Goal: Complete application form

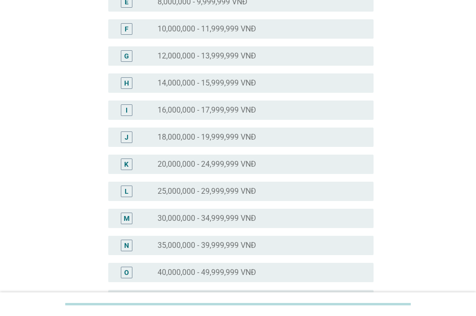
scroll to position [242, 0]
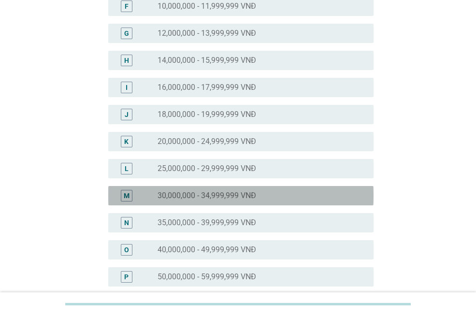
click at [233, 196] on label "30,000,000 - 34,999,999 VNĐ" at bounding box center [207, 196] width 99 height 10
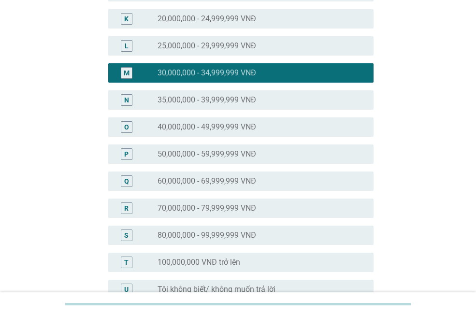
scroll to position [472, 0]
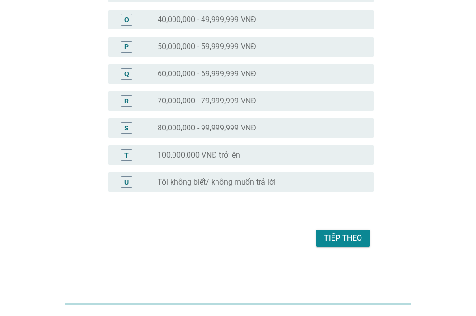
click at [342, 240] on div "Tiếp theo" at bounding box center [343, 239] width 38 height 12
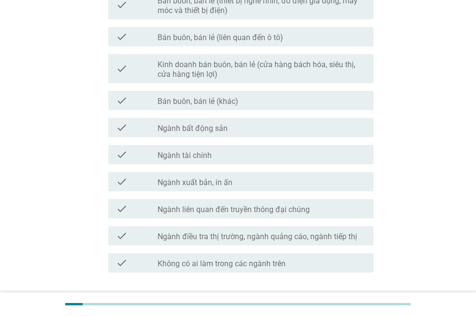
scroll to position [484, 0]
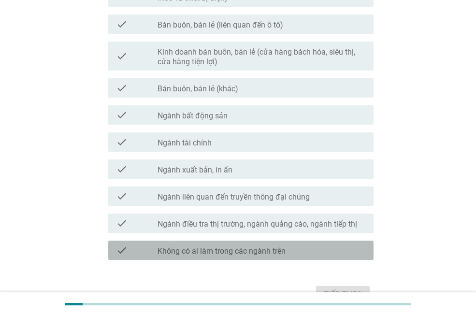
click at [327, 248] on div "check_box_outline_blank Không có ai làm trong các ngành trên" at bounding box center [262, 251] width 208 height 12
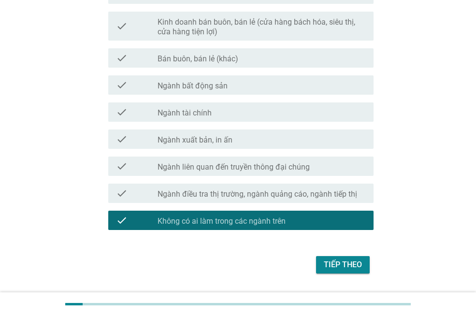
scroll to position [540, 0]
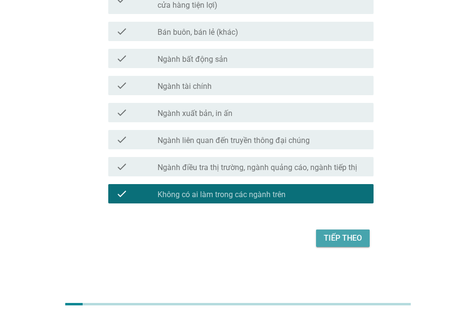
click at [352, 241] on div "Tiếp theo" at bounding box center [343, 239] width 38 height 12
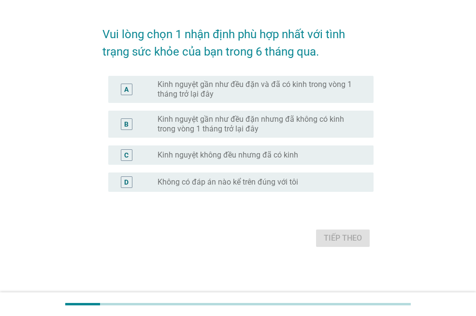
scroll to position [0, 0]
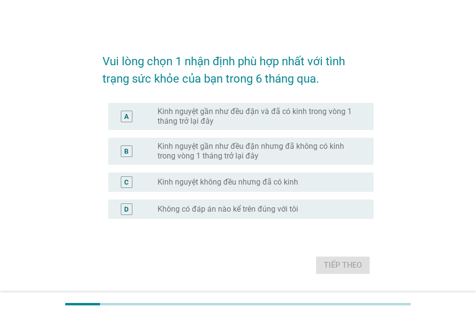
click at [311, 113] on label "Kinh nguyệt gần như đều đặn và đã có kinh trong vòng 1 tháng trở lại đây" at bounding box center [258, 116] width 201 height 19
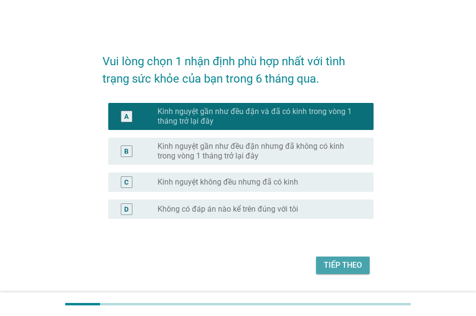
click at [343, 264] on div "Tiếp theo" at bounding box center [343, 266] width 38 height 12
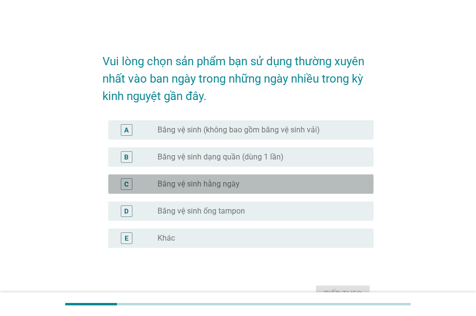
click at [279, 189] on div "radio_button_unchecked Băng vệ sinh hằng ngày" at bounding box center [258, 184] width 201 height 10
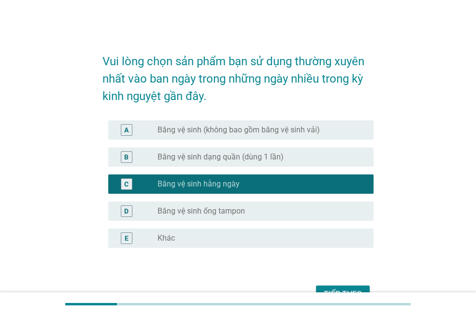
click at [299, 129] on label "Băng vệ sinh (không bao gồm băng vệ sinh vải)" at bounding box center [239, 130] width 162 height 10
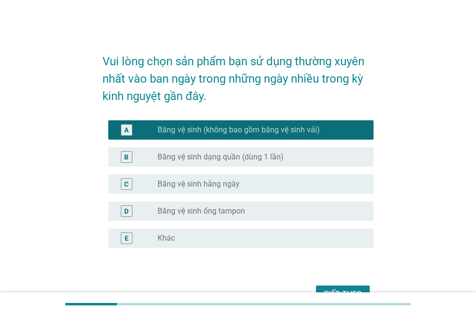
scroll to position [48, 0]
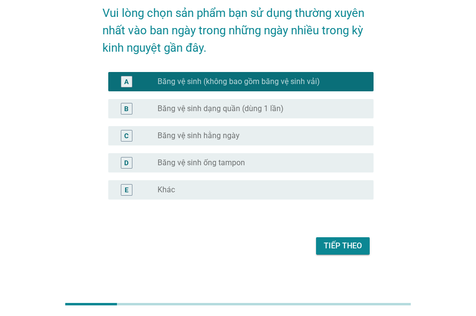
click at [345, 246] on div "Tiếp theo" at bounding box center [343, 246] width 38 height 12
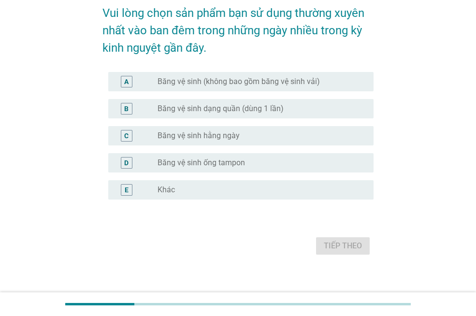
scroll to position [0, 0]
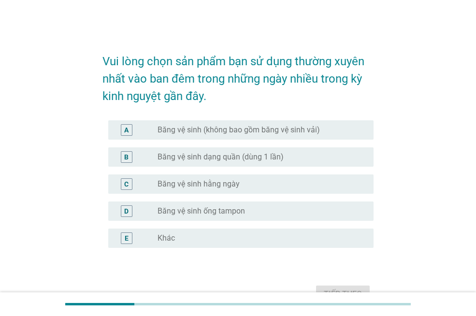
click at [300, 131] on label "Băng vệ sinh (không bao gồm băng vệ sinh vải)" at bounding box center [239, 130] width 162 height 10
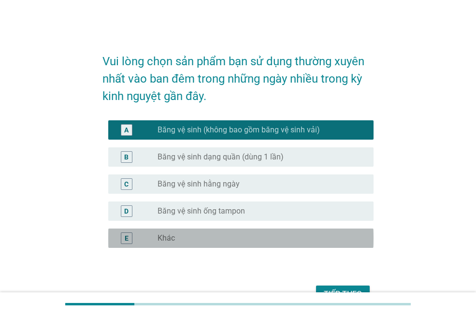
click at [263, 240] on div "radio_button_unchecked Khác" at bounding box center [258, 239] width 201 height 10
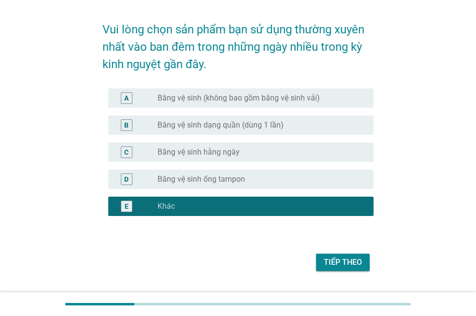
scroll to position [48, 0]
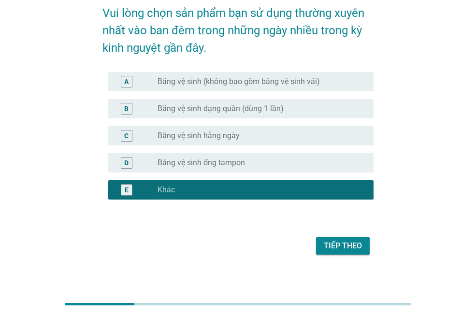
click at [328, 251] on div "Tiếp theo" at bounding box center [343, 246] width 38 height 12
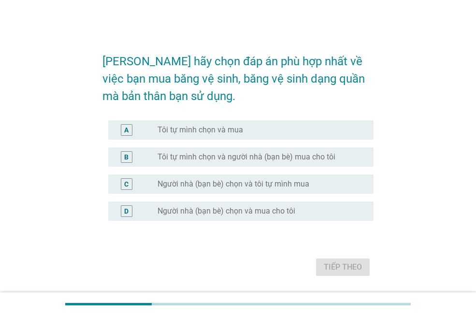
click at [257, 130] on div "radio_button_unchecked Tôi tự mình chọn và mua" at bounding box center [258, 130] width 201 height 10
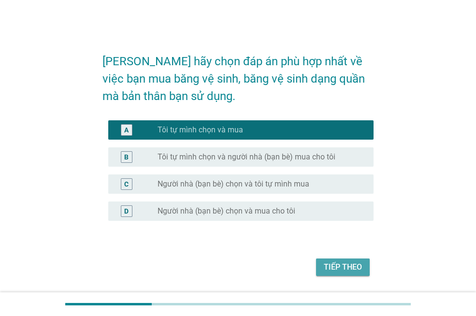
click at [348, 262] on div "Tiếp theo" at bounding box center [343, 268] width 38 height 12
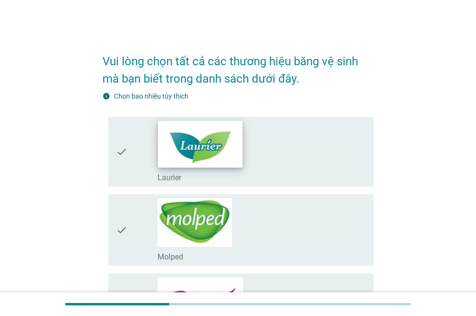
click at [213, 147] on img at bounding box center [200, 144] width 85 height 46
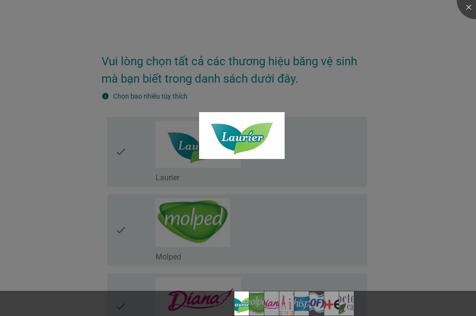
click at [402, 180] on div at bounding box center [238, 158] width 476 height 316
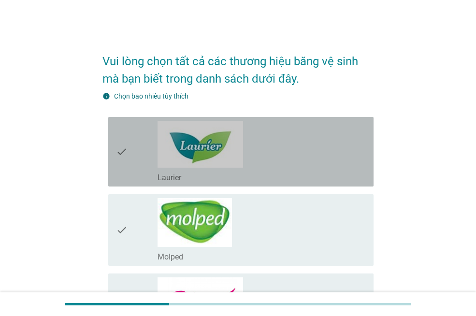
click at [118, 154] on icon "check" at bounding box center [122, 152] width 12 height 62
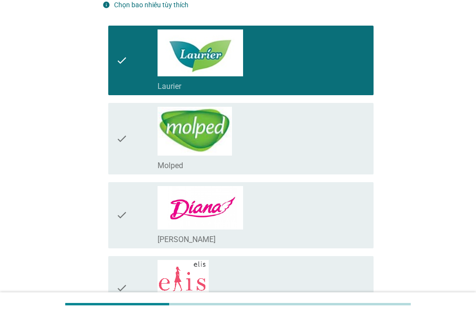
scroll to position [97, 0]
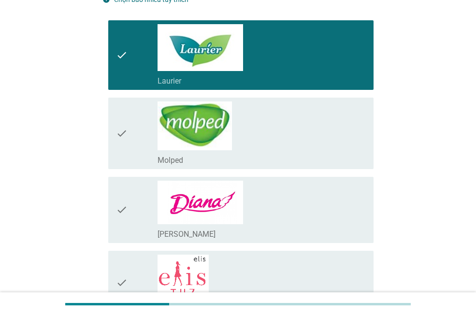
click at [119, 223] on icon "check" at bounding box center [122, 210] width 12 height 59
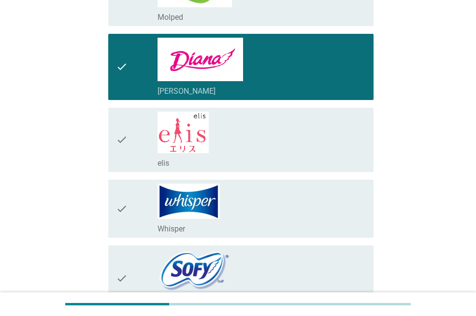
scroll to position [242, 0]
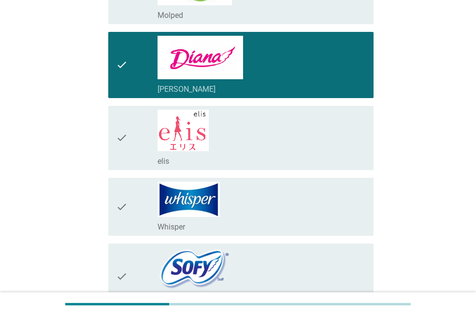
click at [126, 155] on icon "check" at bounding box center [122, 138] width 12 height 57
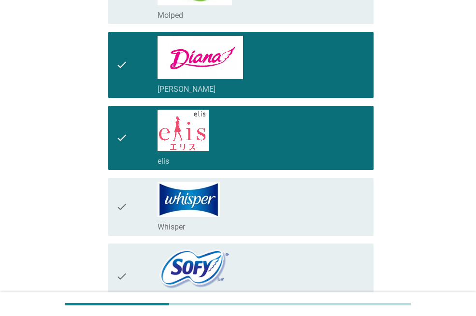
click at [132, 210] on div "check" at bounding box center [137, 207] width 42 height 50
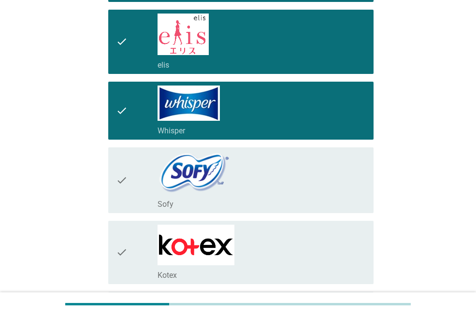
scroll to position [338, 0]
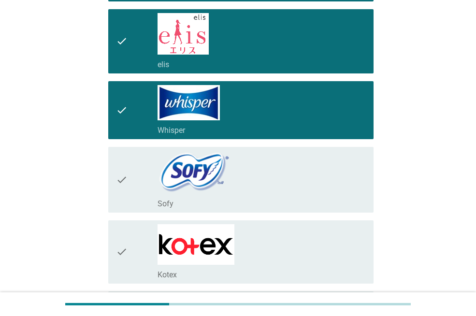
click at [129, 185] on div "check" at bounding box center [137, 180] width 42 height 58
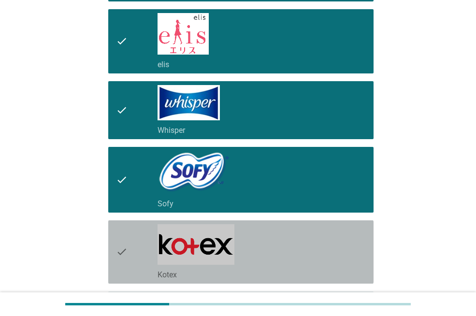
click at [286, 247] on div "check_box_outline_blank Kotex" at bounding box center [262, 252] width 208 height 56
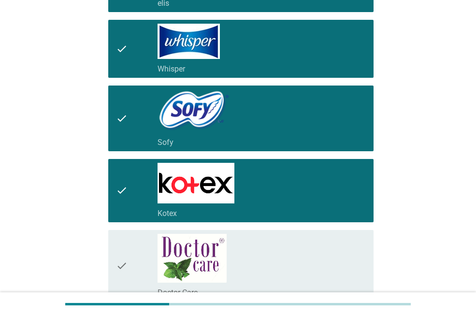
scroll to position [525, 0]
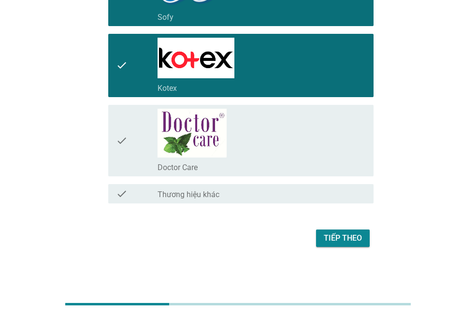
click at [324, 134] on div "check_box_outline_blank Doctor Care" at bounding box center [262, 141] width 208 height 64
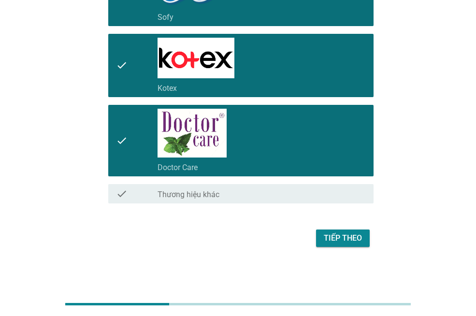
click at [352, 237] on div "Tiếp theo" at bounding box center [343, 239] width 38 height 12
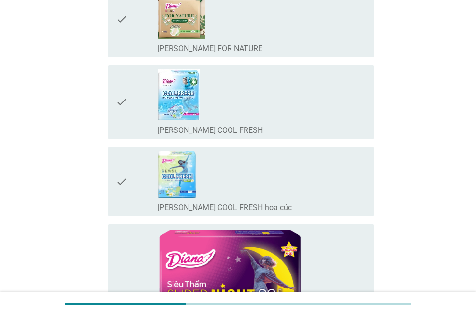
scroll to position [0, 0]
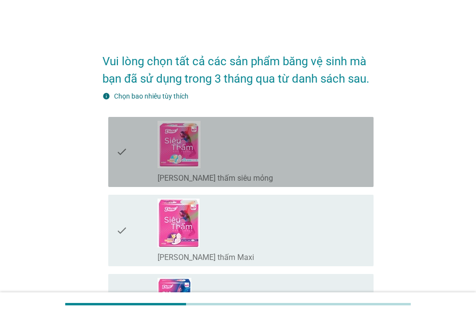
click at [318, 170] on div "check_box_outline_blank [PERSON_NAME] thấm siêu mỏng" at bounding box center [262, 152] width 208 height 62
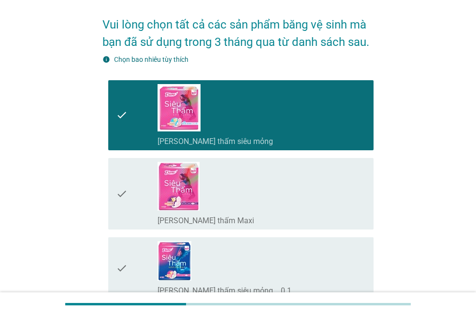
scroll to position [97, 0]
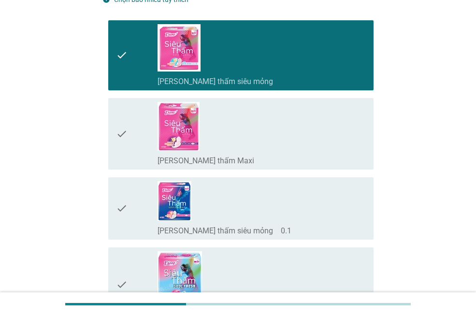
click at [330, 149] on div "check_box_outline_blank [PERSON_NAME] thấm Maxi" at bounding box center [262, 134] width 208 height 64
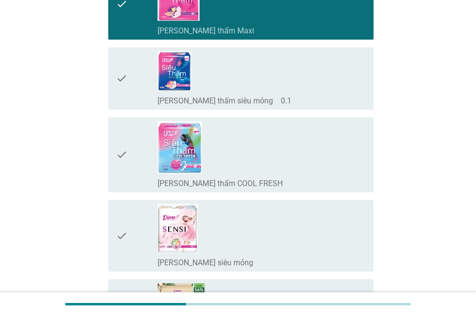
scroll to position [290, 0]
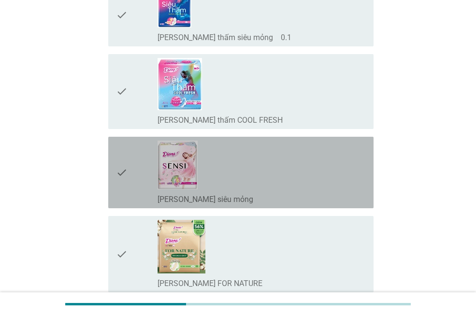
click at [310, 172] on div "check_box_outline_blank [PERSON_NAME] SENSI siêu mỏng" at bounding box center [262, 173] width 208 height 64
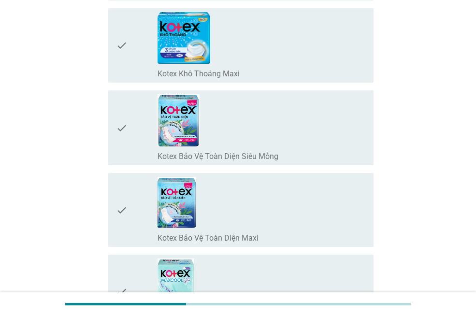
scroll to position [7648, 0]
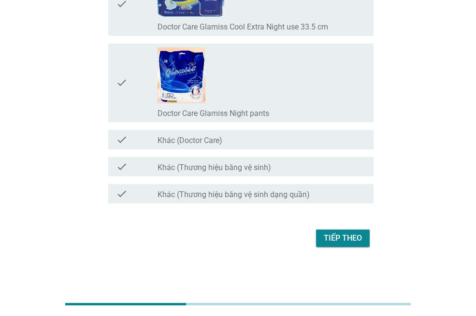
click at [329, 235] on div "Tiếp theo" at bounding box center [343, 239] width 38 height 12
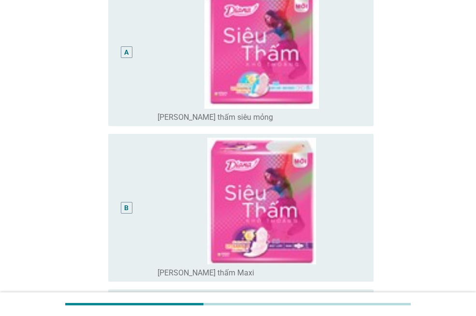
scroll to position [145, 0]
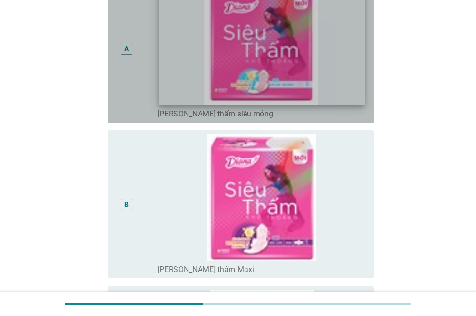
click at [290, 75] on img at bounding box center [262, 42] width 206 height 125
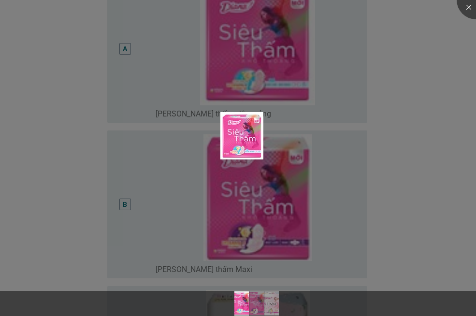
click at [425, 131] on div at bounding box center [238, 158] width 476 height 316
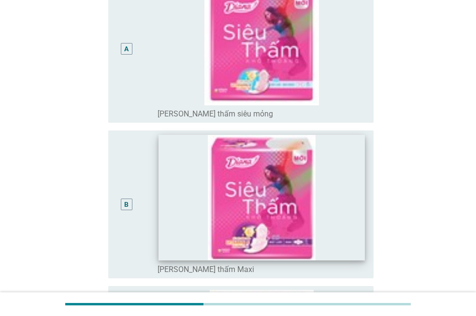
click at [357, 234] on img at bounding box center [262, 197] width 206 height 125
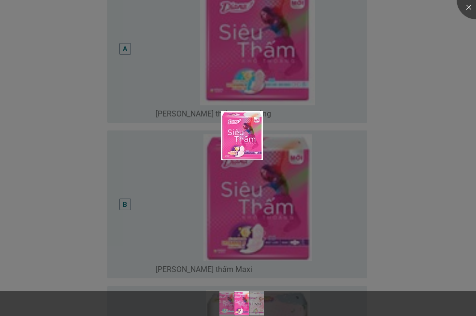
click at [426, 185] on div at bounding box center [238, 158] width 476 height 316
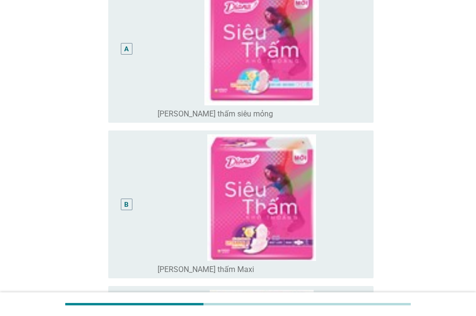
click at [122, 203] on div "B" at bounding box center [127, 205] width 12 height 12
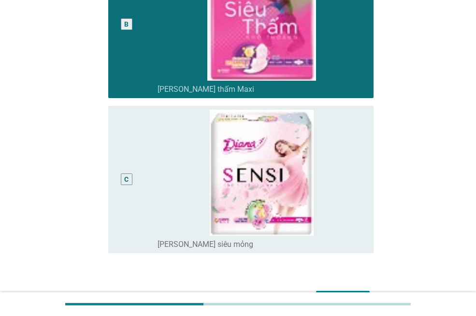
scroll to position [338, 0]
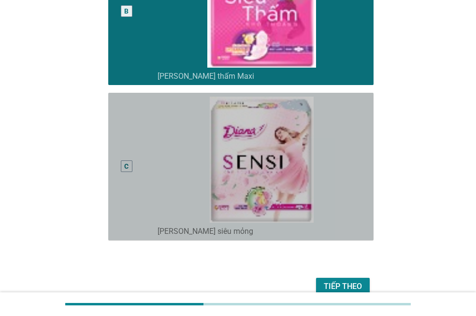
click at [135, 159] on div "C" at bounding box center [126, 167] width 21 height 140
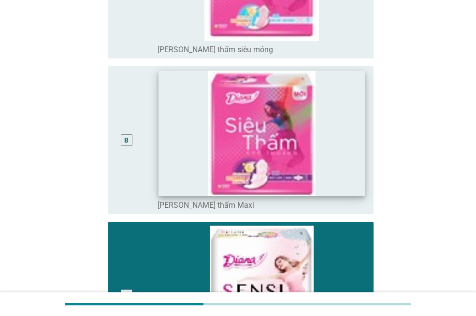
scroll to position [97, 0]
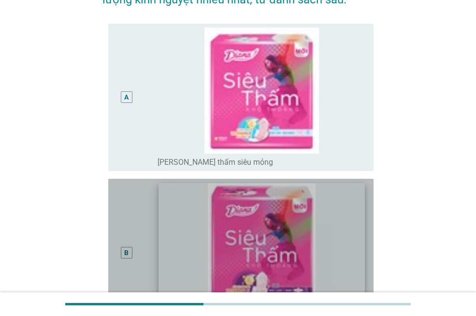
click at [177, 258] on img at bounding box center [262, 245] width 206 height 125
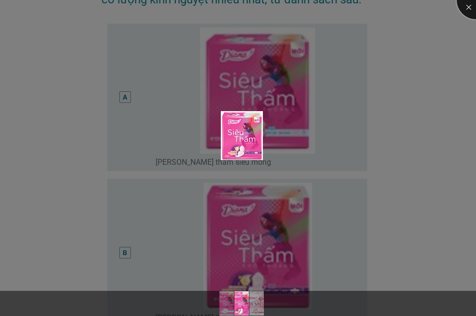
click at [465, 11] on div at bounding box center [476, 0] width 39 height 39
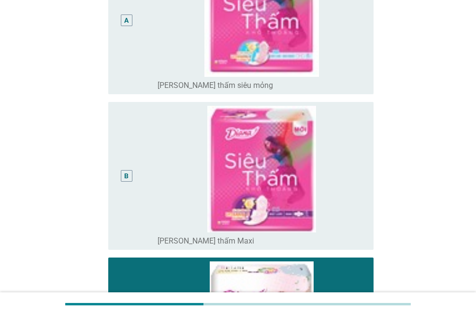
scroll to position [193, 0]
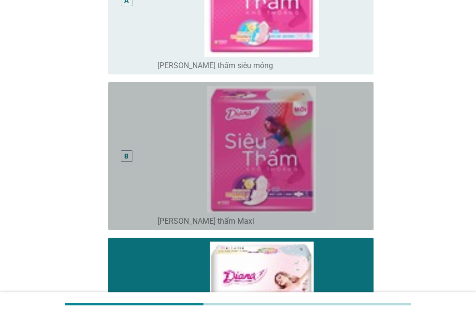
click at [131, 158] on div "B" at bounding box center [127, 156] width 12 height 12
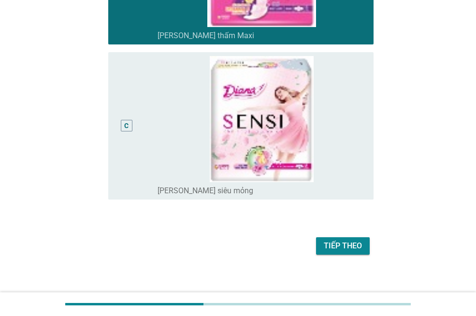
scroll to position [387, 0]
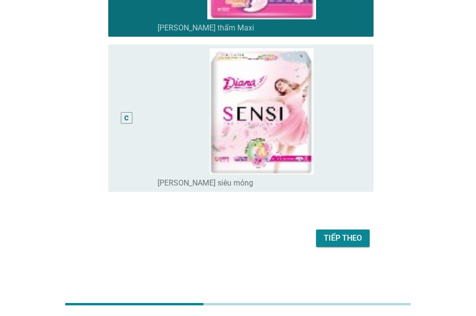
click at [336, 234] on div "Tiếp theo" at bounding box center [343, 239] width 38 height 12
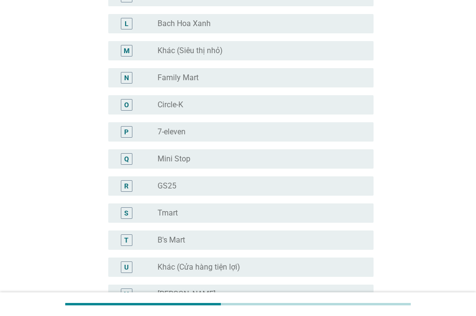
scroll to position [0, 0]
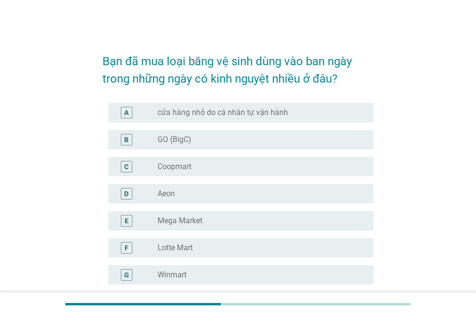
click at [218, 143] on div "radio_button_unchecked GO (BigC)" at bounding box center [258, 140] width 201 height 10
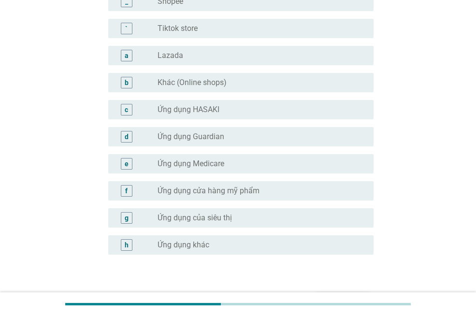
scroll to position [986, 0]
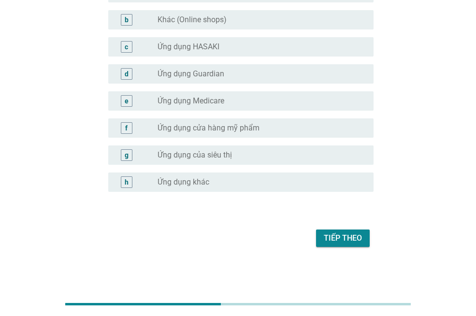
click at [339, 239] on div "Tiếp theo" at bounding box center [343, 239] width 38 height 12
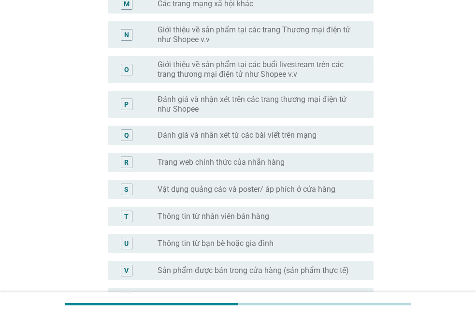
scroll to position [484, 0]
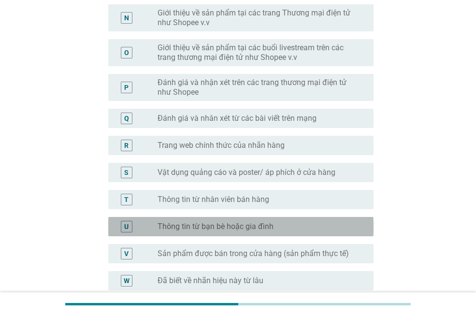
click at [278, 217] on div "U radio_button_unchecked Thông tin từ bạn bè hoặc gia đình" at bounding box center [240, 226] width 265 height 19
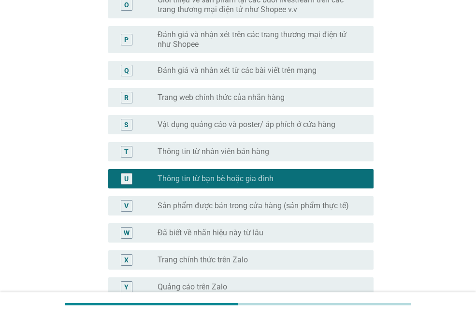
scroll to position [532, 0]
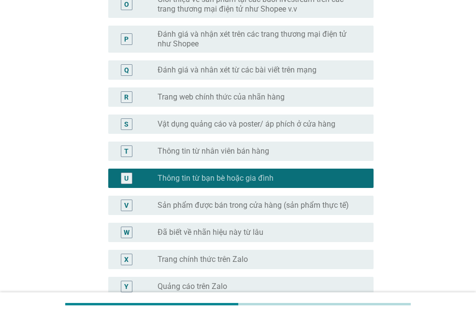
click at [295, 229] on div "radio_button_unchecked Đã biết về nhãn hiệu này từ lâu" at bounding box center [258, 233] width 201 height 10
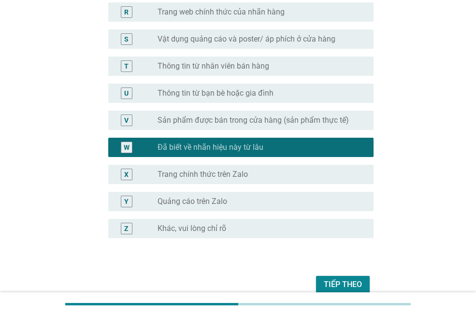
scroll to position [629, 0]
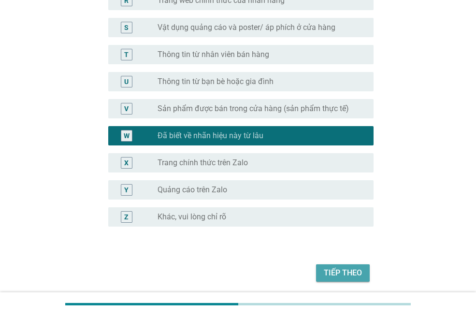
click at [341, 273] on div "Tiếp theo" at bounding box center [343, 273] width 38 height 12
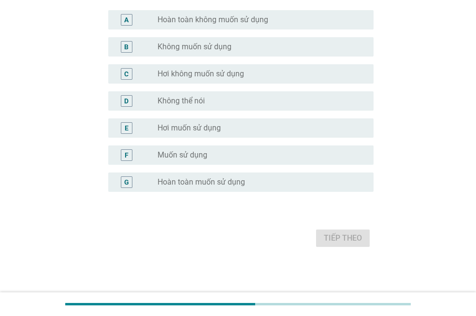
scroll to position [0, 0]
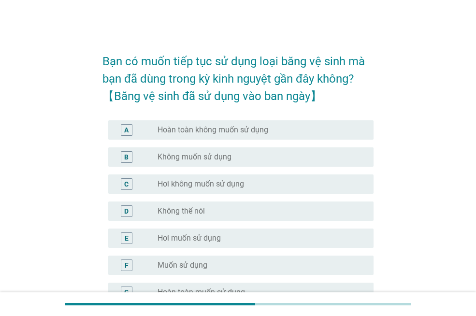
click at [217, 264] on div "radio_button_unchecked Muốn sử dụng" at bounding box center [258, 266] width 201 height 10
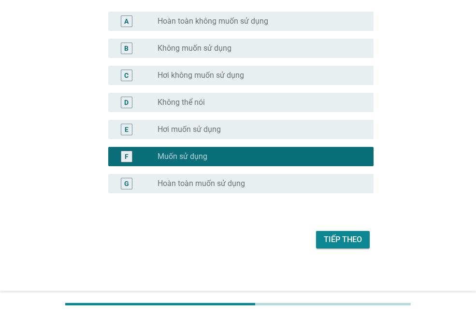
scroll to position [110, 0]
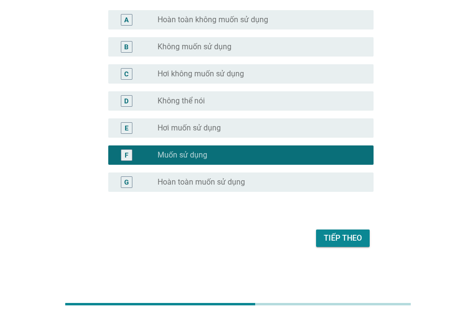
click at [341, 247] on div "Tiếp theo" at bounding box center [238, 238] width 271 height 23
drag, startPoint x: 341, startPoint y: 247, endPoint x: 335, endPoint y: 277, distance: 30.6
click at [335, 277] on div "Bạn có muốn tiếp tục sử dụng loại băng vệ sinh mà bạn đã dùng trong kỳ kinh ngu…" at bounding box center [238, 91] width 476 height 403
click at [339, 236] on div "Tiếp theo" at bounding box center [343, 239] width 38 height 12
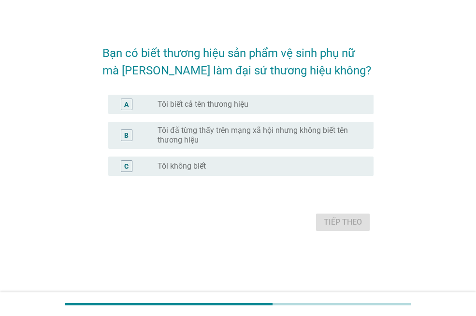
scroll to position [0, 0]
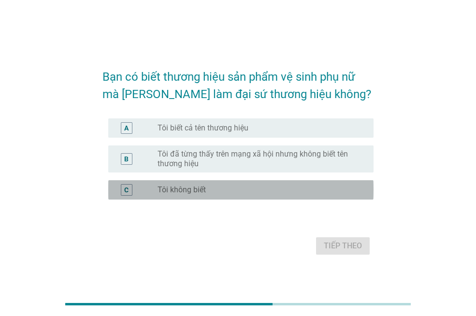
click at [237, 184] on div "C radio_button_unchecked Tôi không biết" at bounding box center [240, 189] width 265 height 19
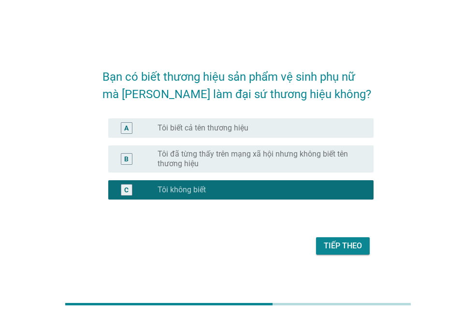
click at [342, 249] on div "Tiếp theo" at bounding box center [343, 246] width 38 height 12
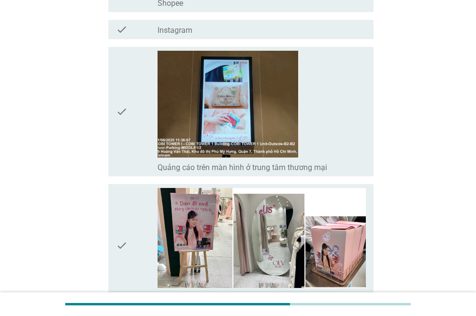
scroll to position [3235, 0]
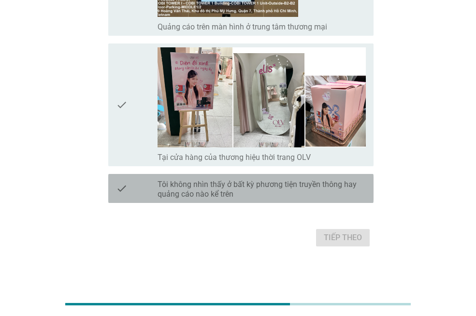
click at [286, 182] on label "Tôi không nhìn thấy ở bất kỳ phương tiện truyền thông hay quảng cáo nào kể trên" at bounding box center [262, 189] width 208 height 19
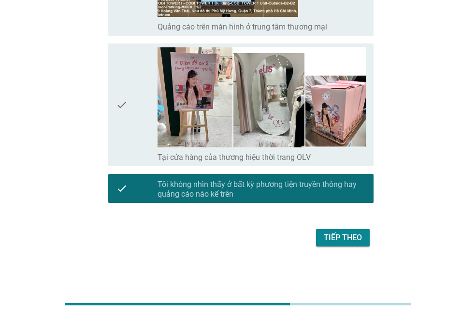
click at [340, 235] on div "Tiếp theo" at bounding box center [343, 238] width 38 height 12
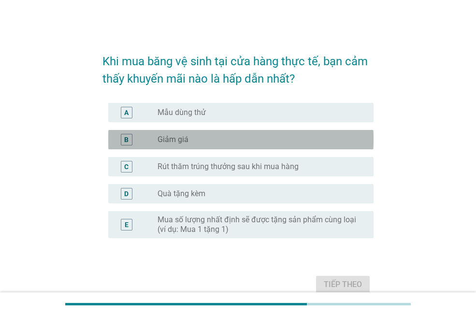
click at [273, 143] on div "radio_button_unchecked Giảm giá" at bounding box center [258, 140] width 201 height 10
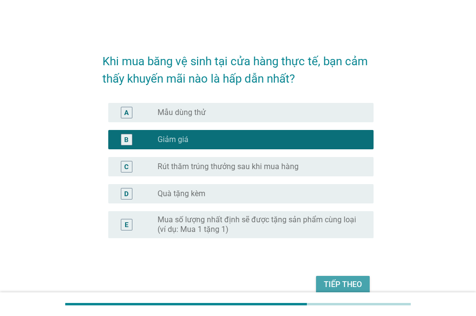
click at [344, 288] on div "Tiếp theo" at bounding box center [343, 285] width 38 height 12
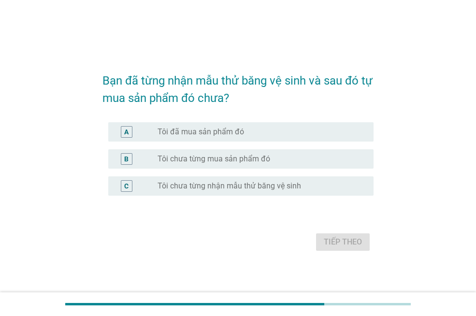
click at [314, 133] on div "radio_button_unchecked Tôi đã mua sản phẩm đó" at bounding box center [258, 132] width 201 height 10
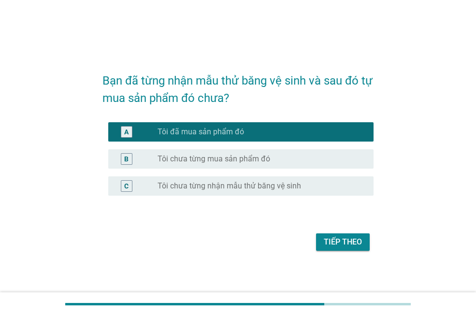
click at [331, 238] on div "Tiếp theo" at bounding box center [343, 242] width 38 height 12
